Goal: Information Seeking & Learning: Learn about a topic

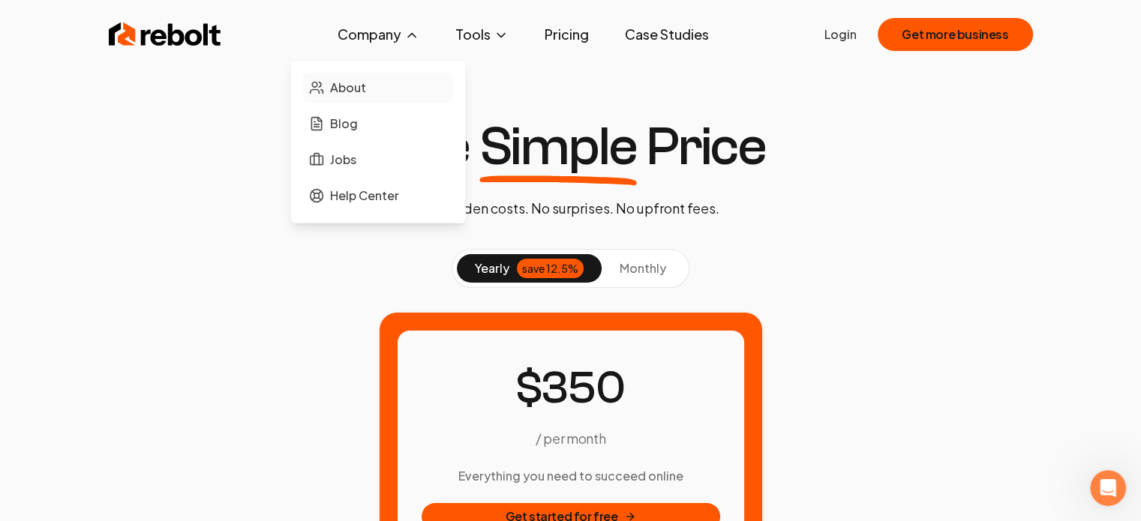
click at [366, 95] on span "About" at bounding box center [348, 88] width 36 height 18
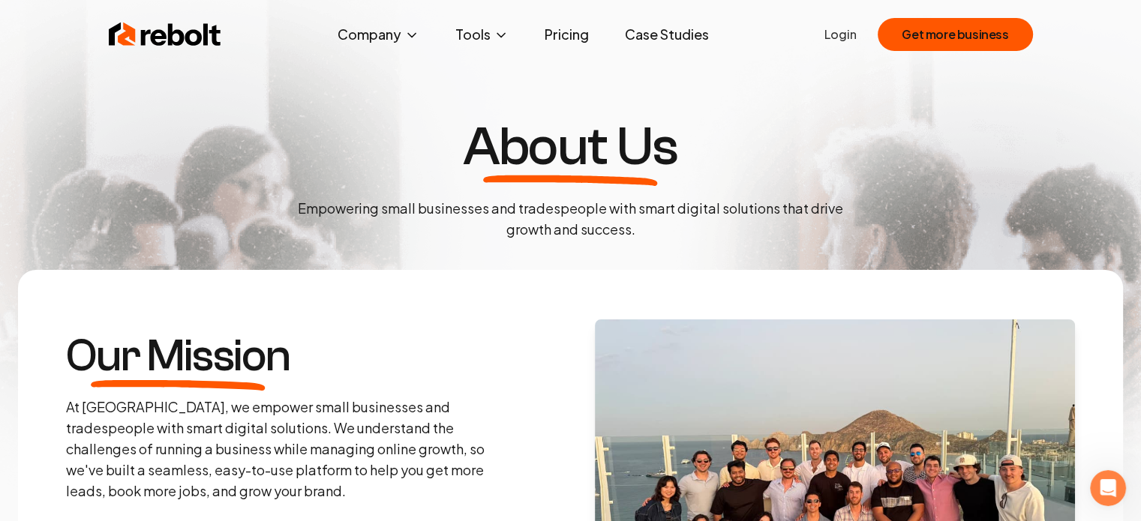
click at [192, 31] on img at bounding box center [165, 35] width 113 height 30
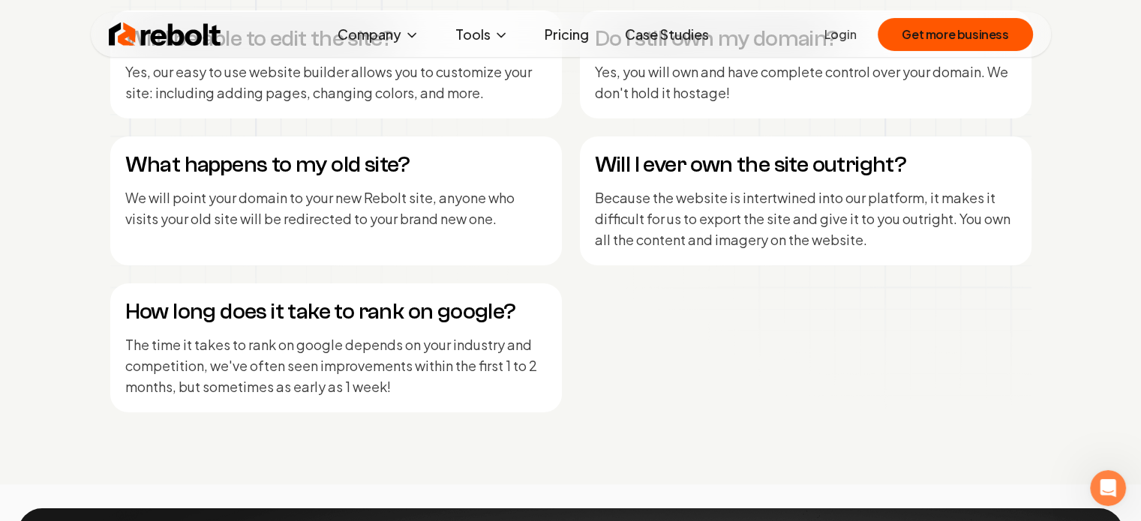
scroll to position [7728, 0]
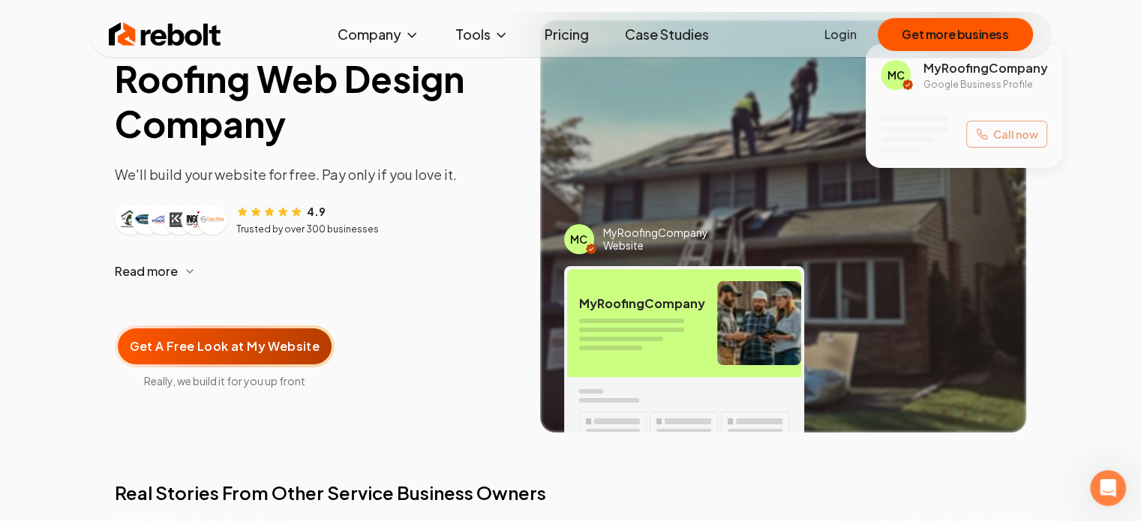
scroll to position [75, 0]
